Goal: Find specific page/section: Find specific page/section

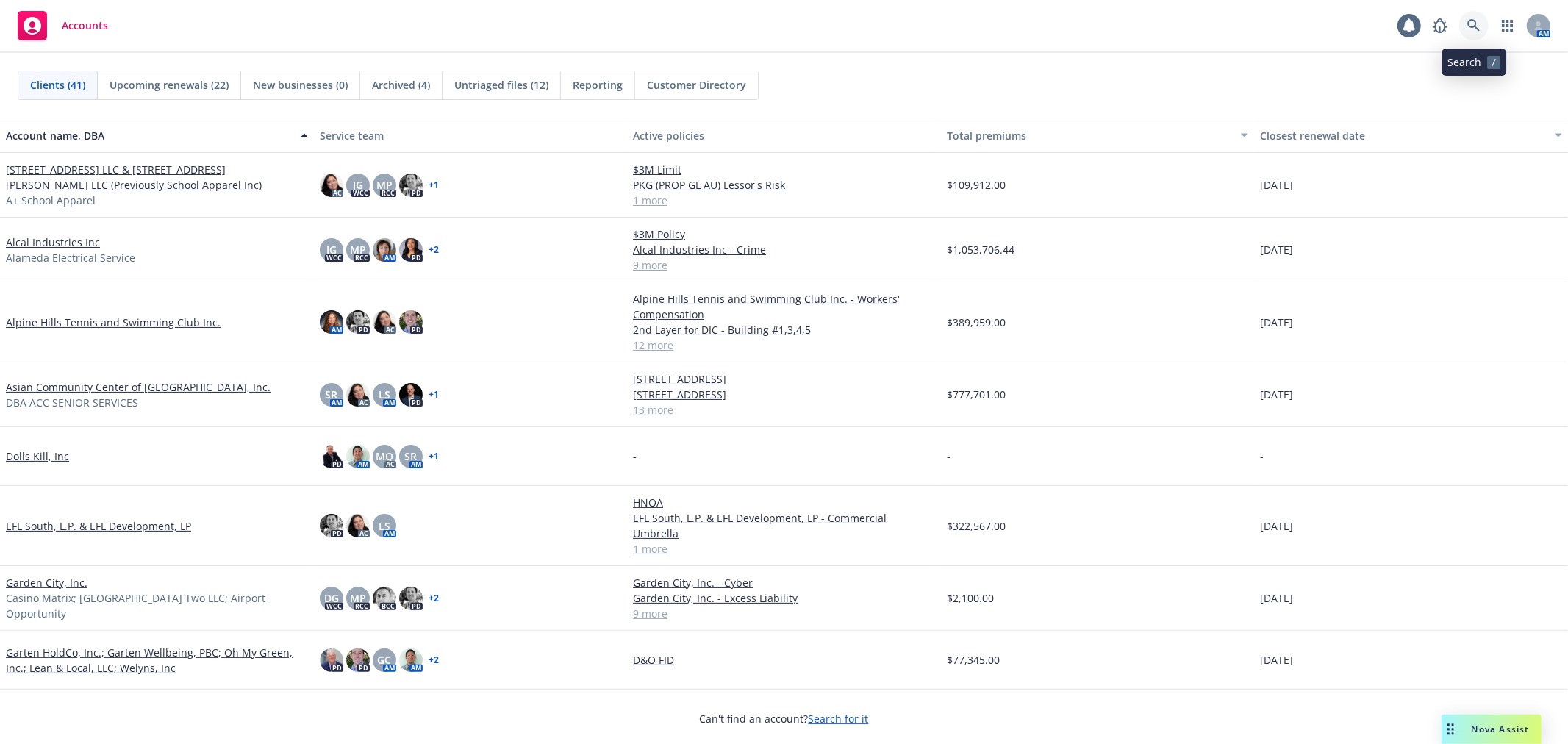
click at [1475, 26] on icon at bounding box center [1473, 25] width 13 height 13
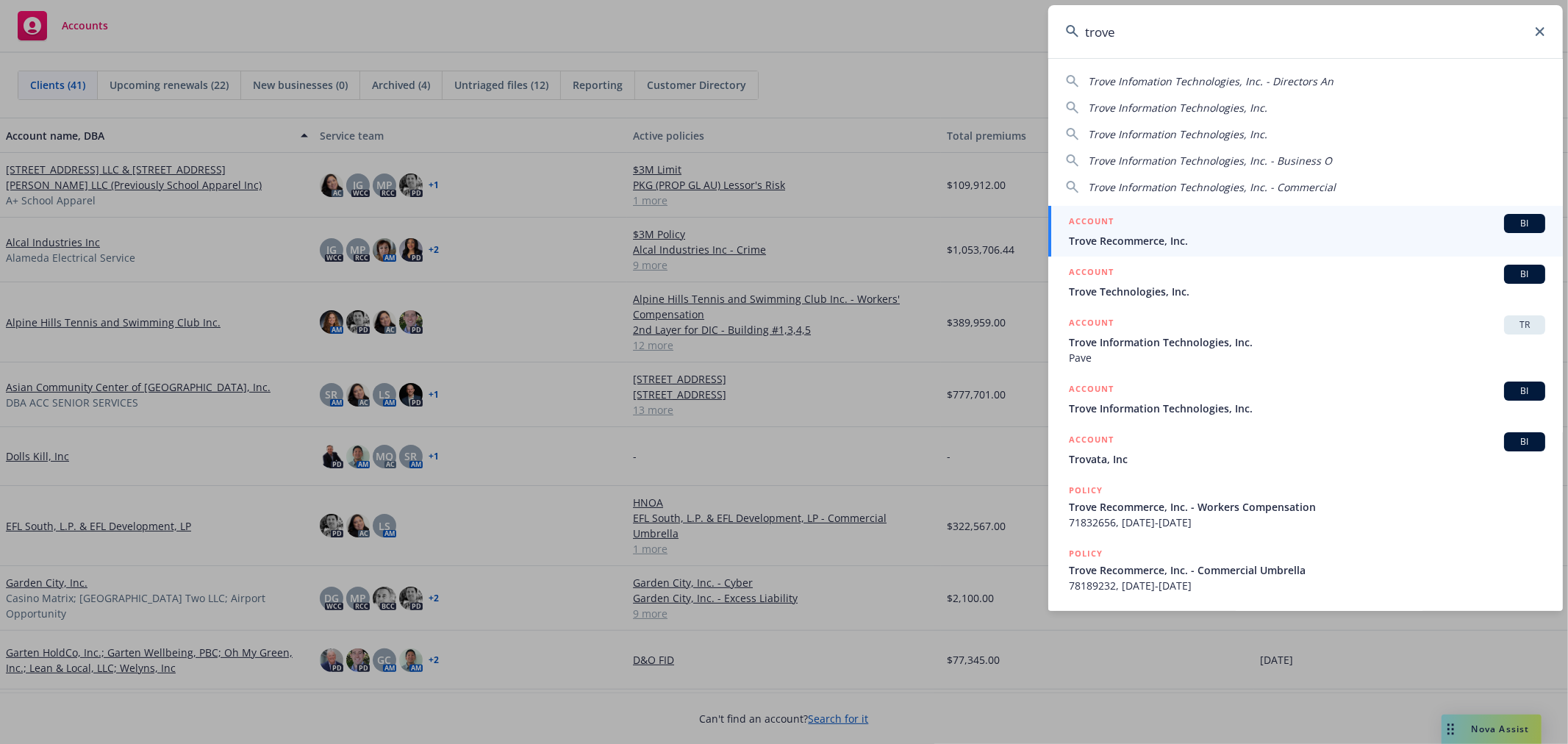
type input "trove"
click at [1244, 230] on div "ACCOUNT BI" at bounding box center [1307, 223] width 476 height 19
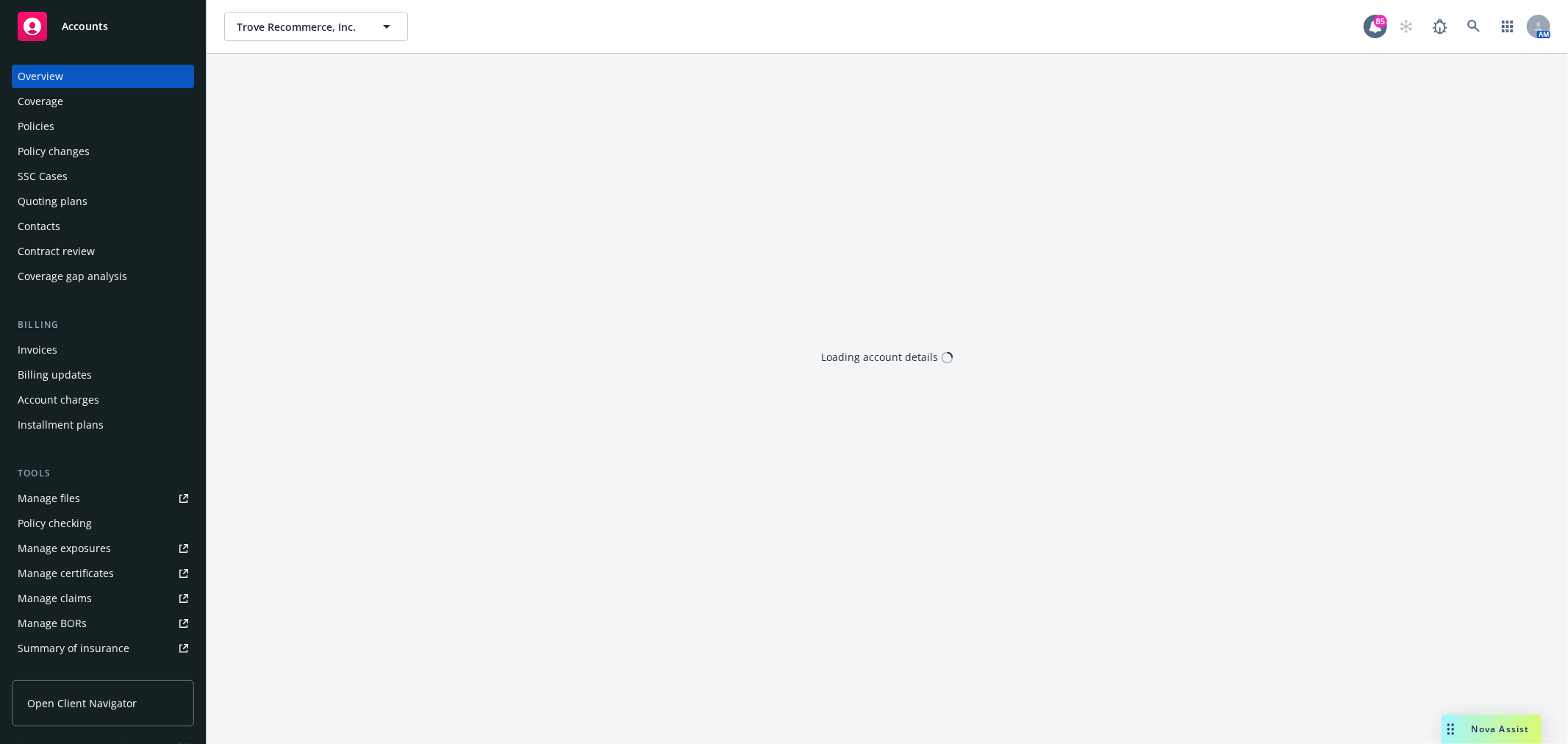
click at [76, 114] on div "Policies" at bounding box center [102, 126] width 170 height 23
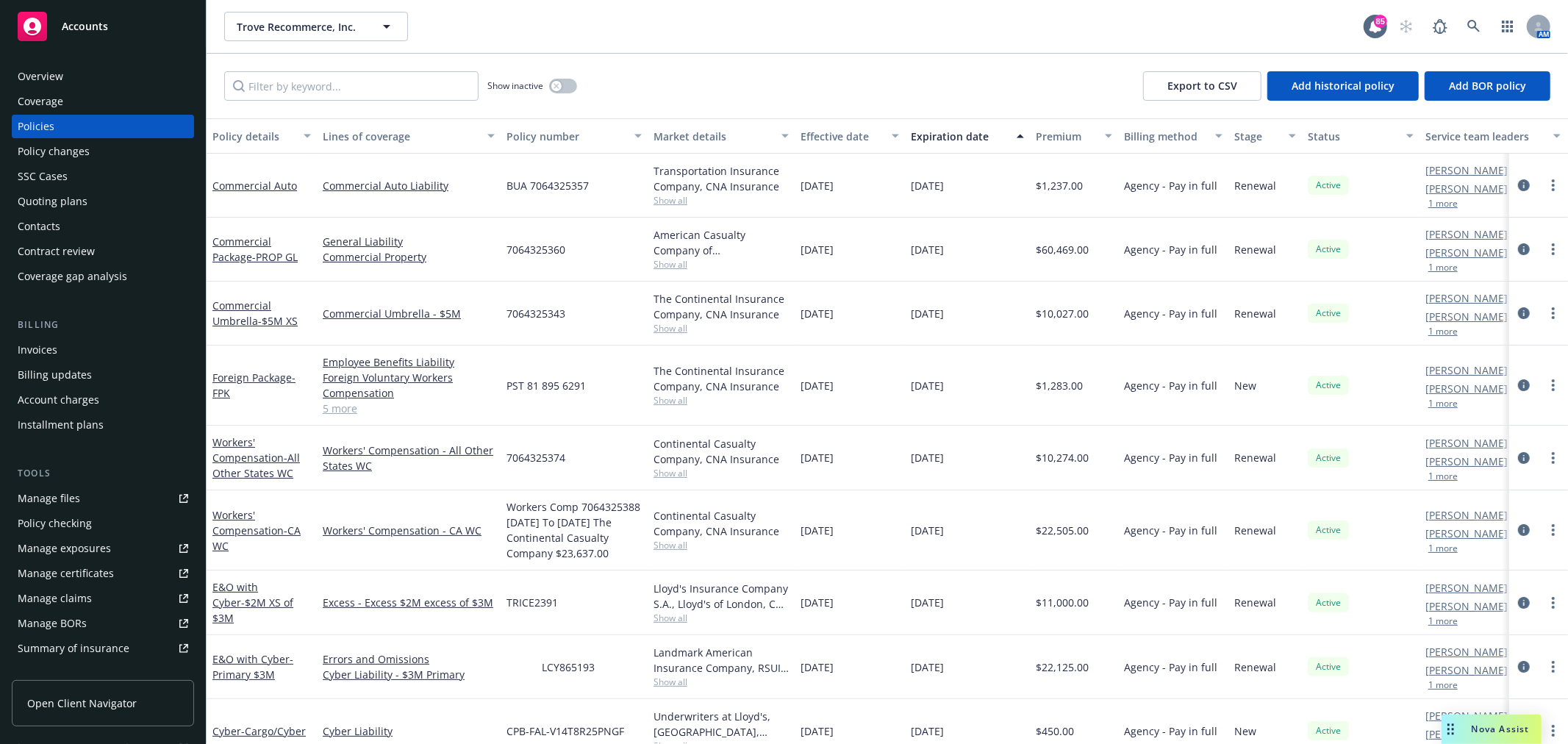
click at [92, 496] on link "Manage files" at bounding box center [103, 498] width 182 height 23
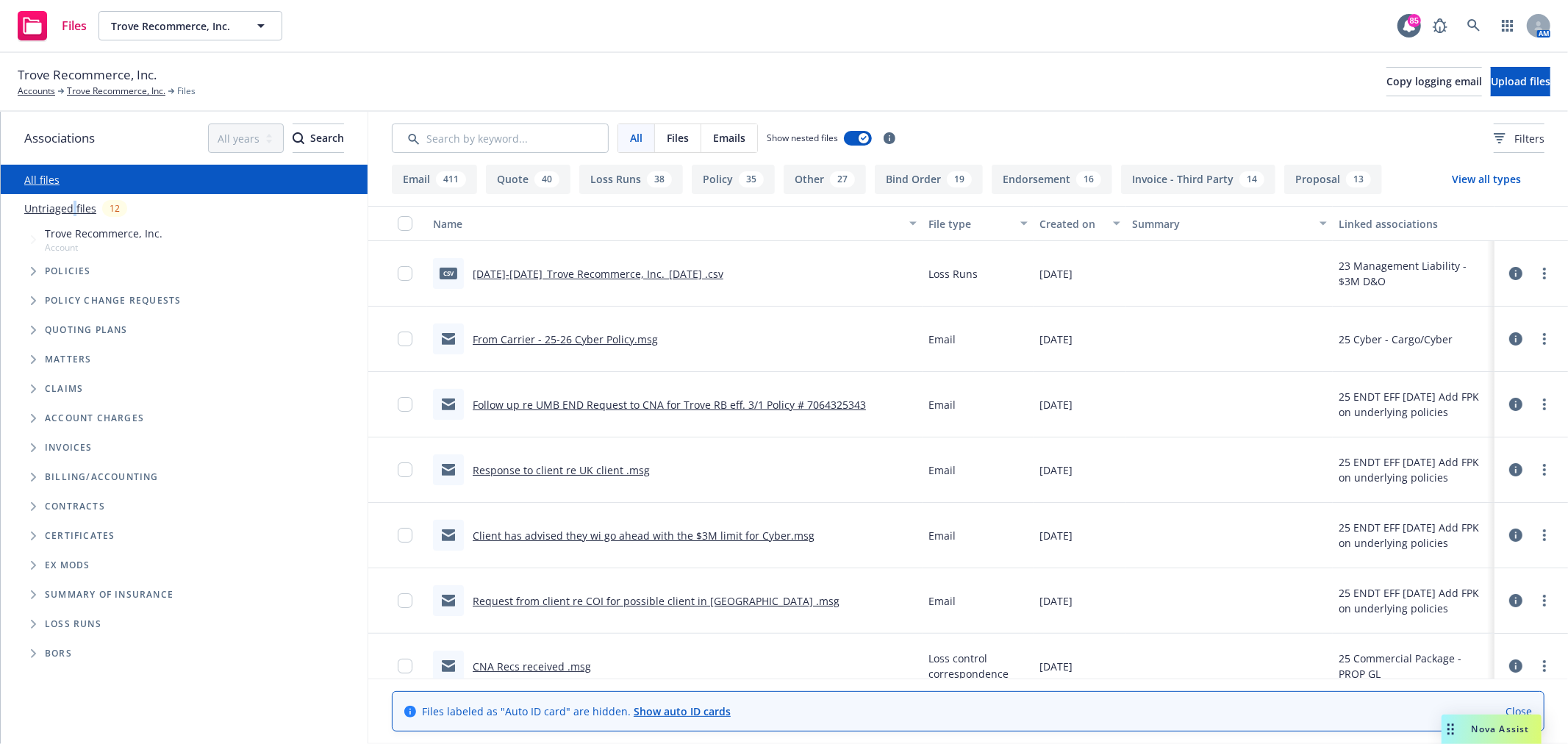
click at [72, 210] on link "Untriaged files" at bounding box center [60, 208] width 72 height 15
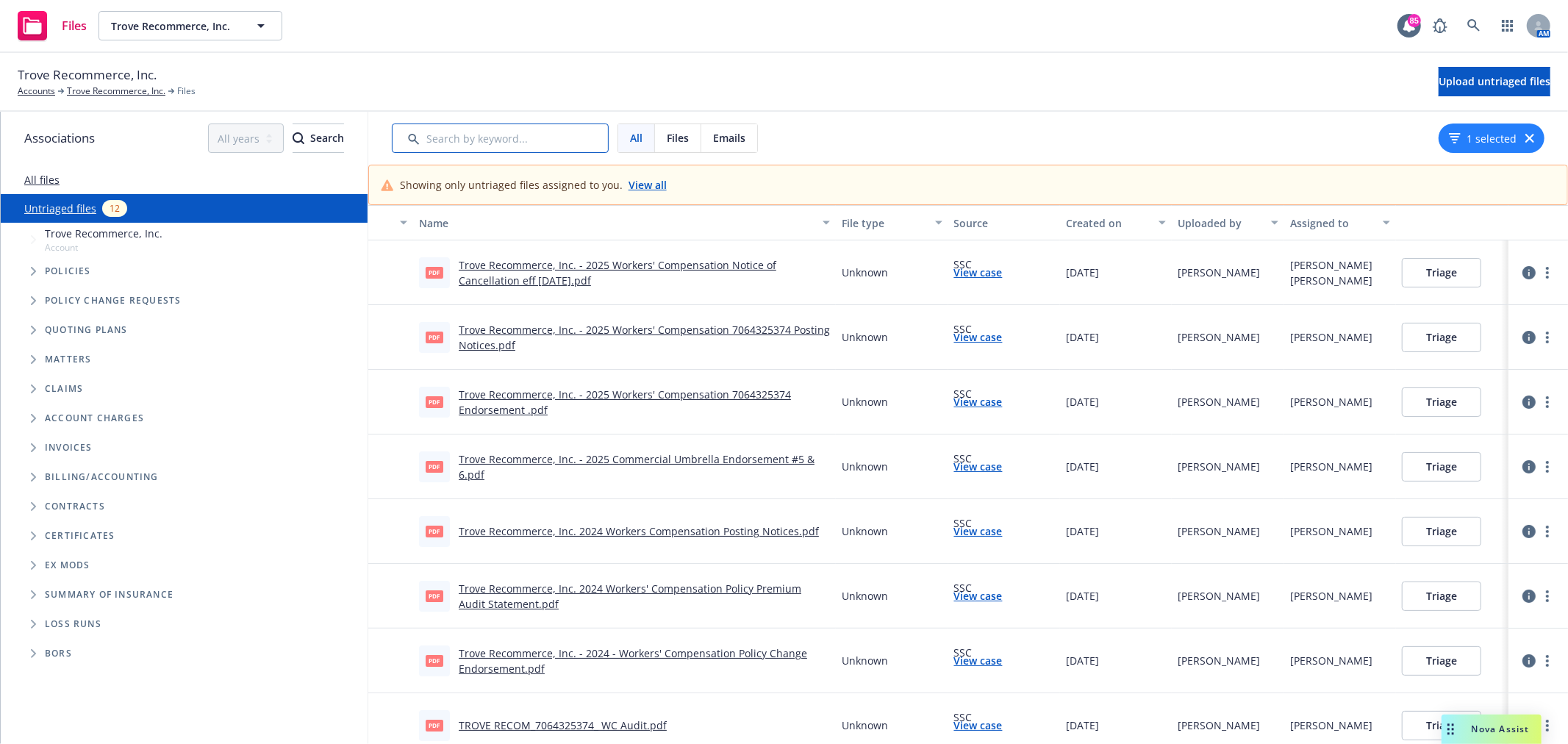
click at [457, 140] on input "Search by keyword..." at bounding box center [500, 138] width 217 height 30
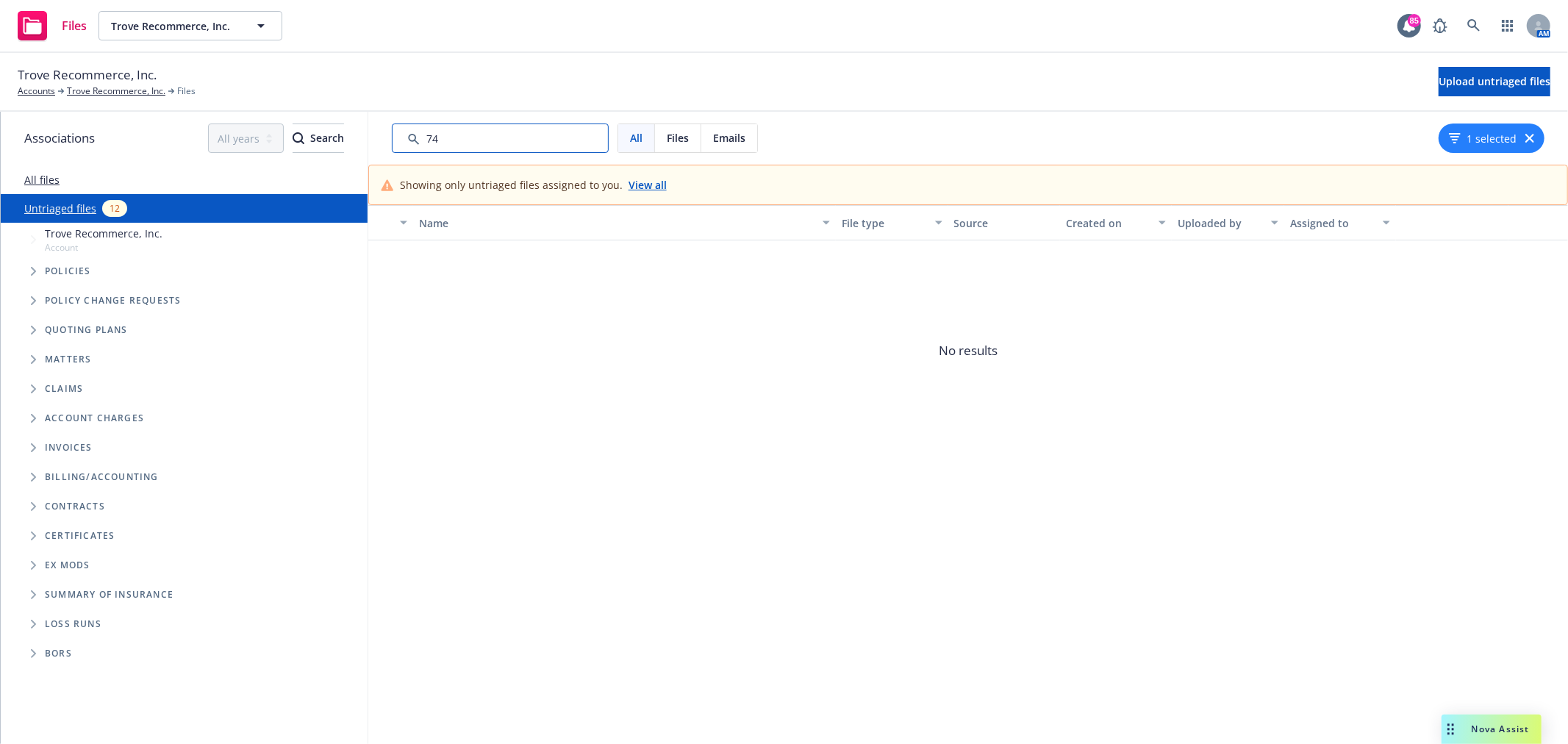
type input "7"
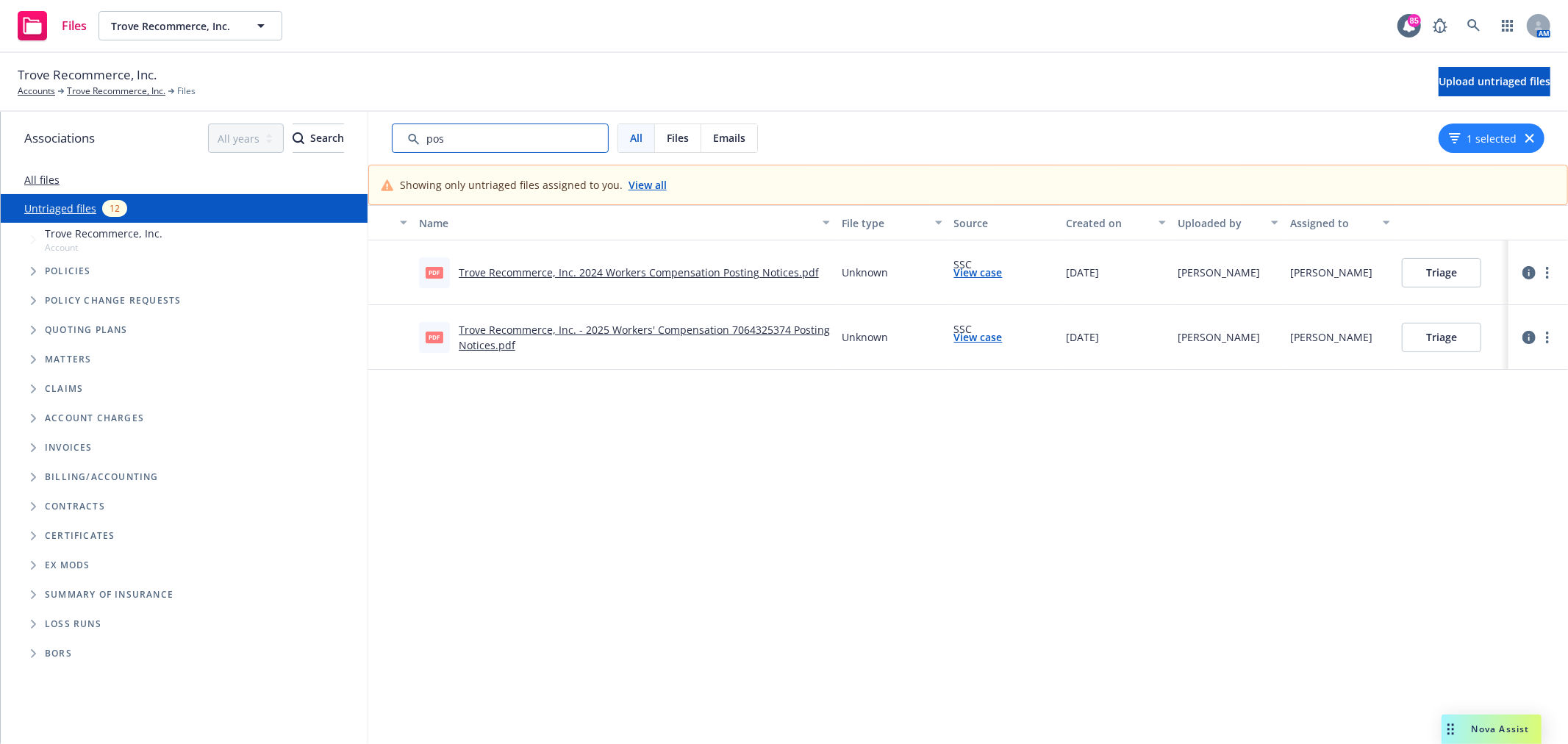
type input "pos"
